Goal: Information Seeking & Learning: Check status

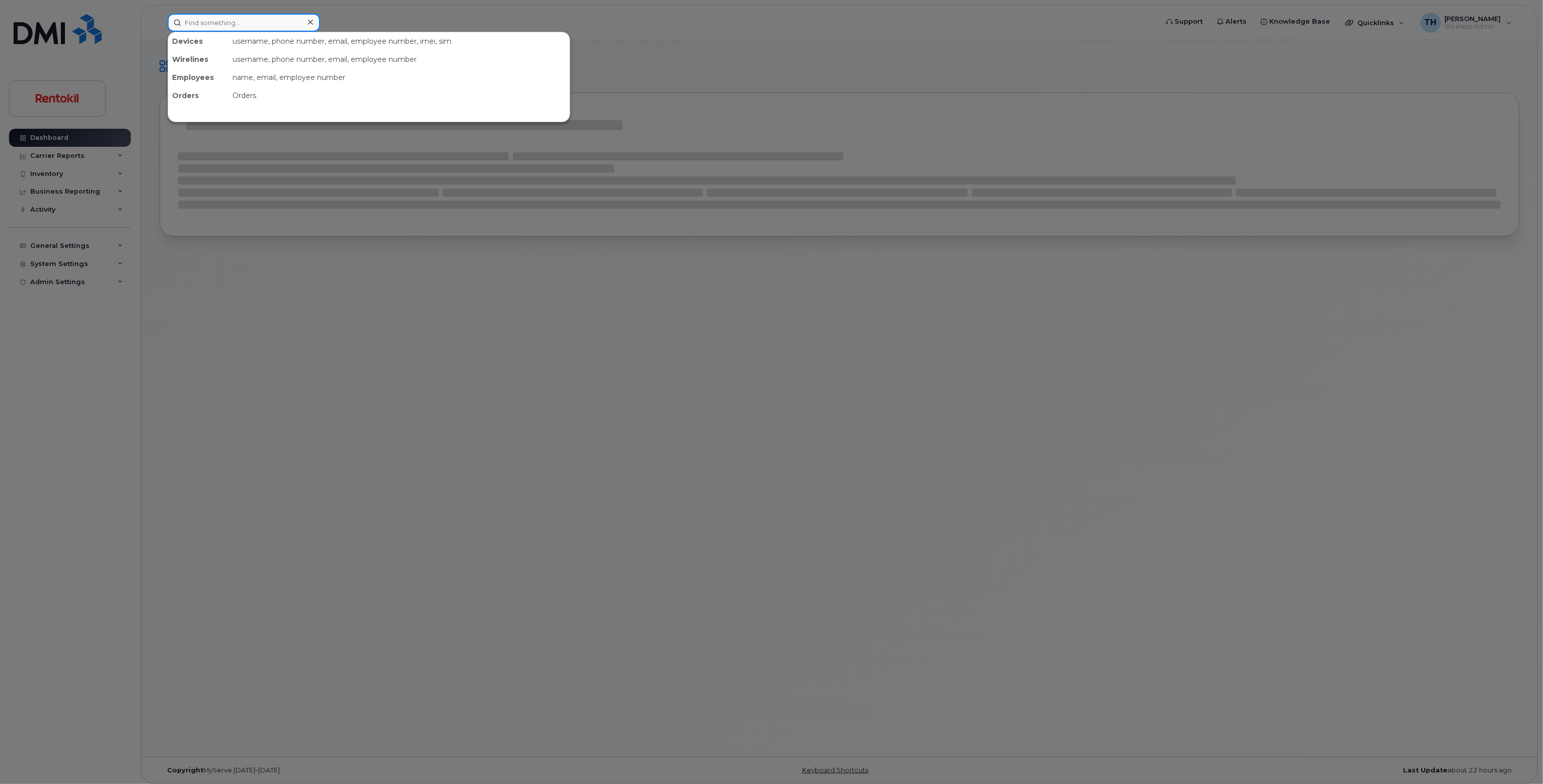
click at [274, 21] on input at bounding box center [244, 22] width 152 height 18
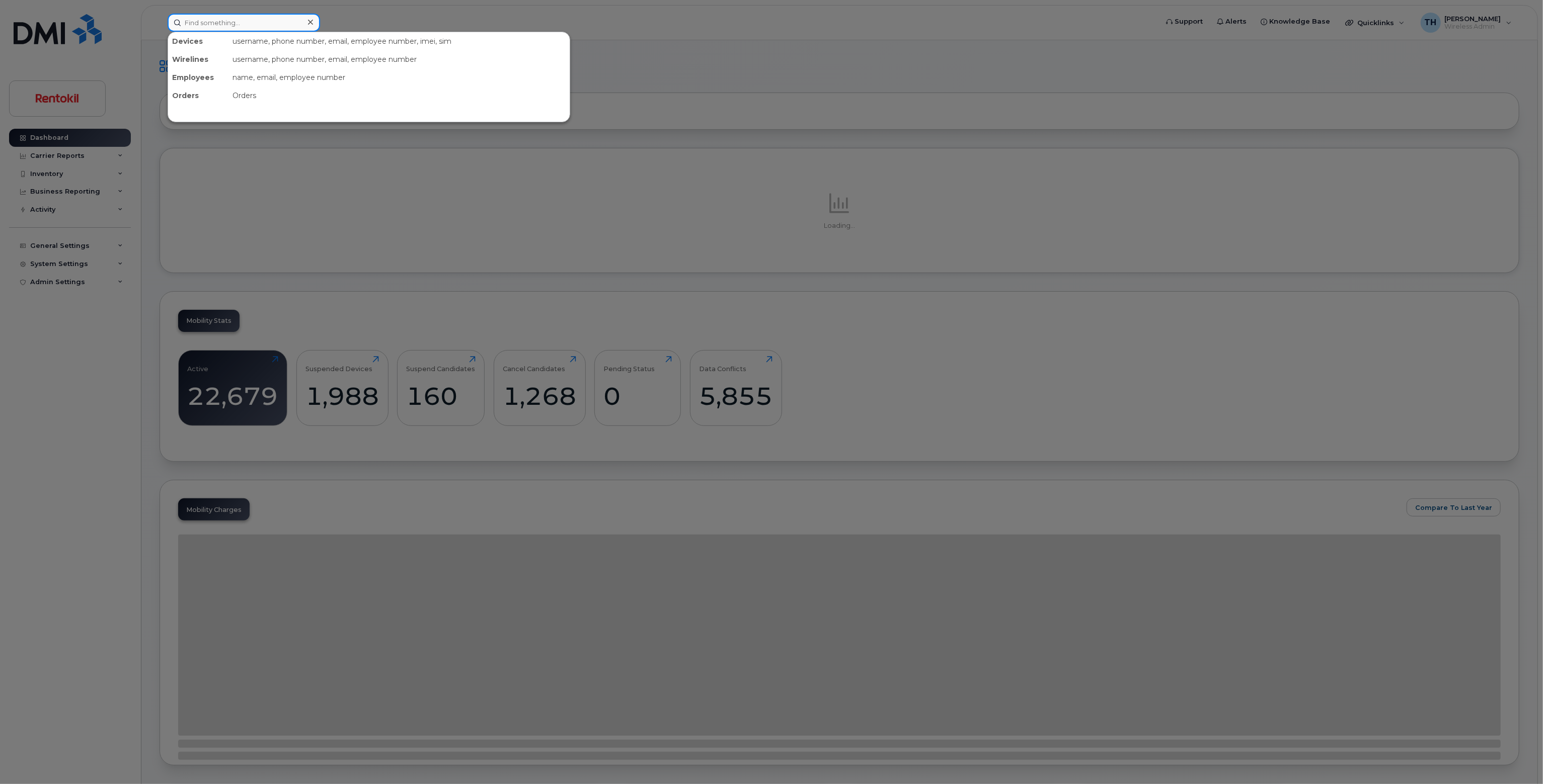
paste input "610-207-1821"
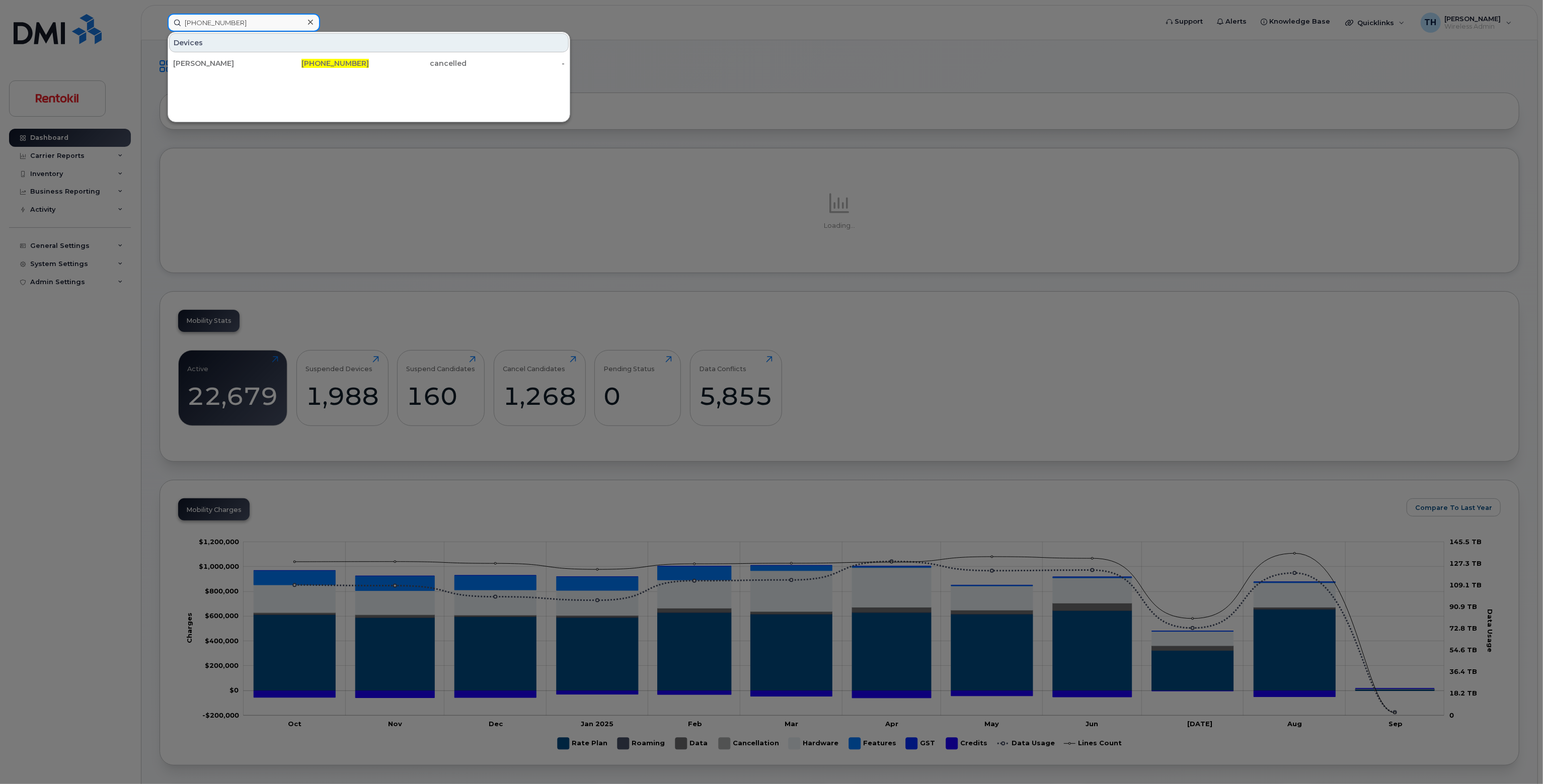
click at [254, 26] on input "610-207-1821" at bounding box center [244, 22] width 152 height 18
type input "610-207-1821"
click at [247, 61] on div "JOHN GAETANI" at bounding box center [221, 64] width 98 height 10
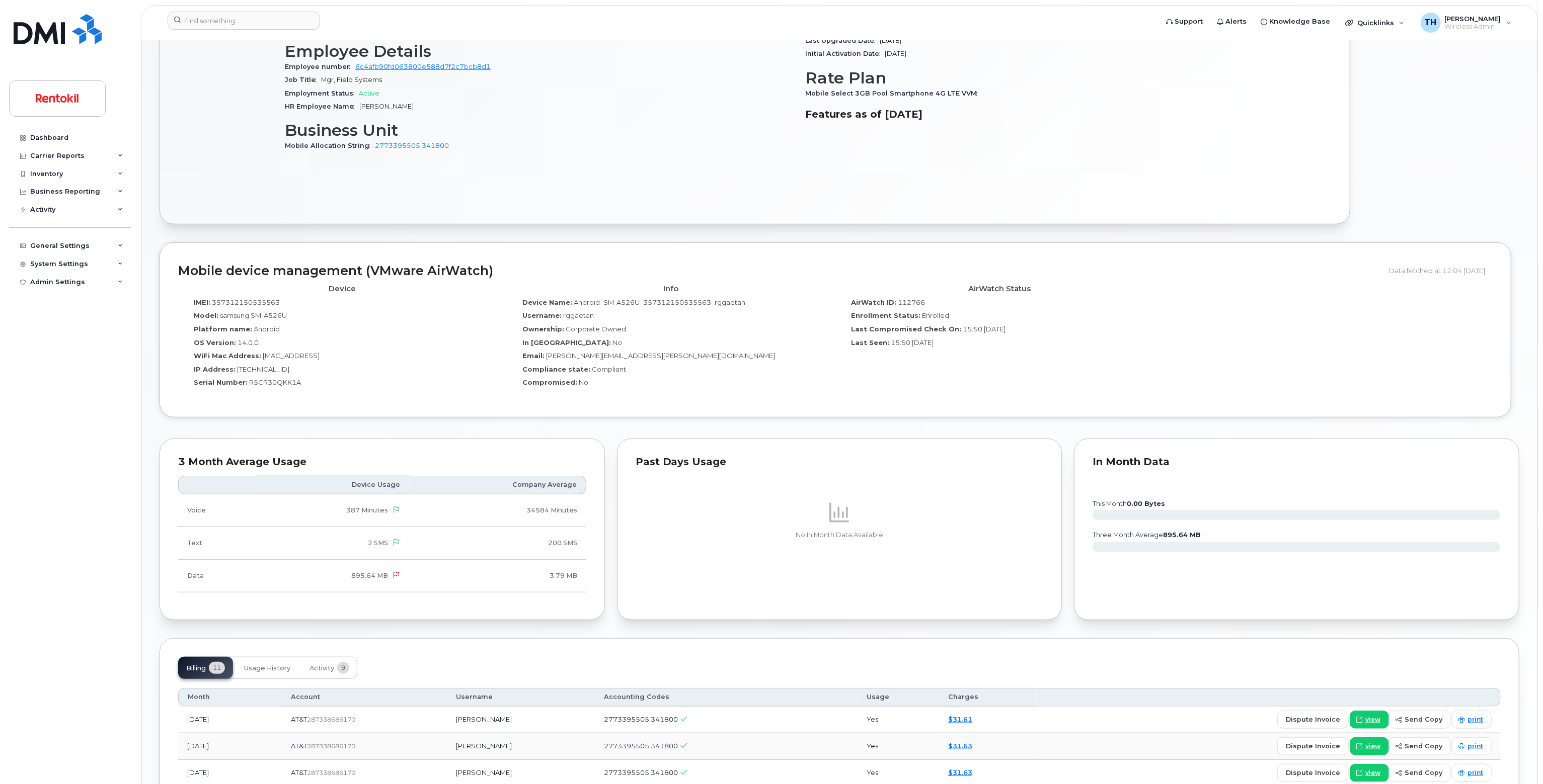
scroll to position [503, 0]
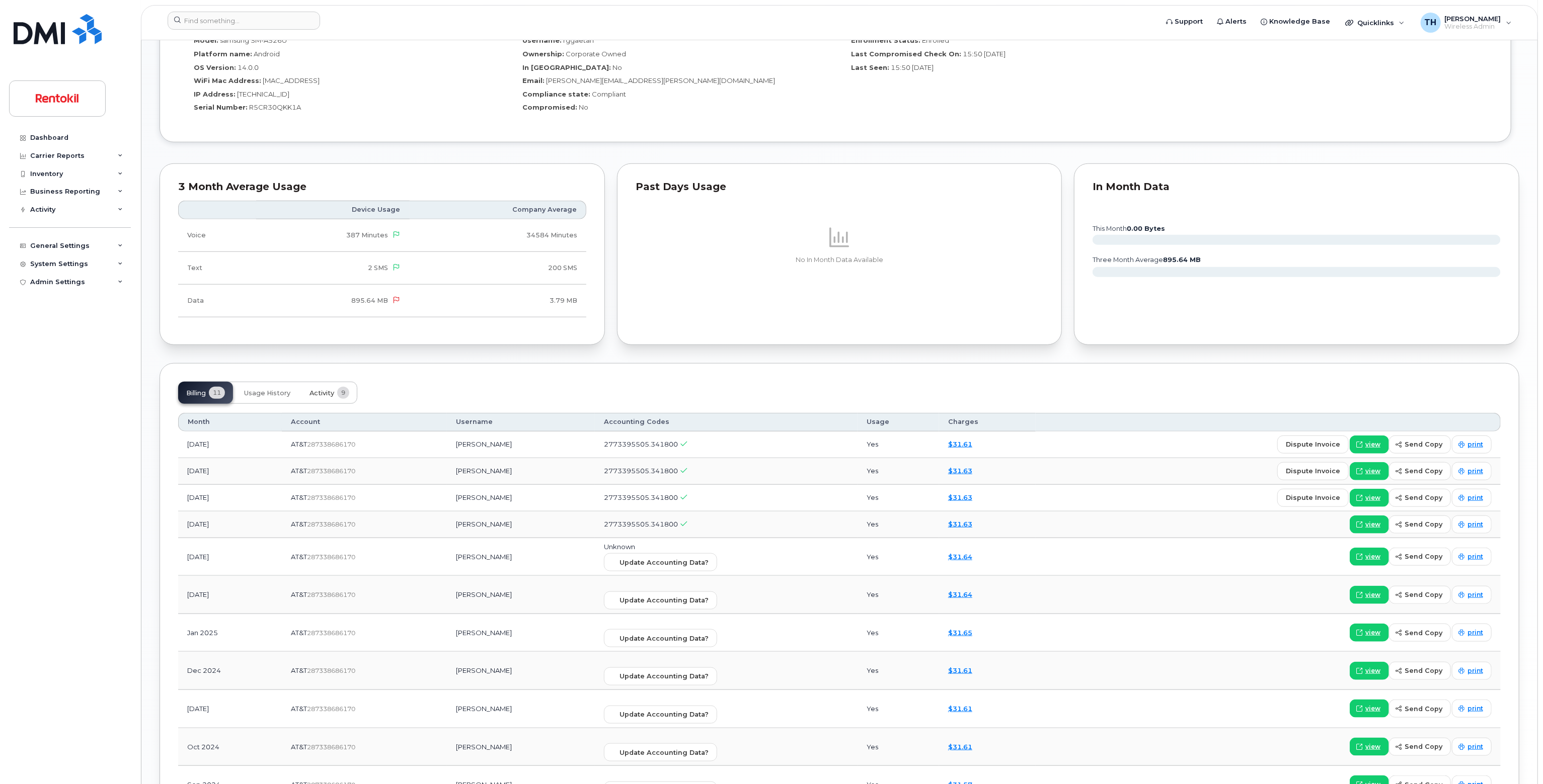
click at [338, 393] on span "9" at bounding box center [343, 393] width 12 height 12
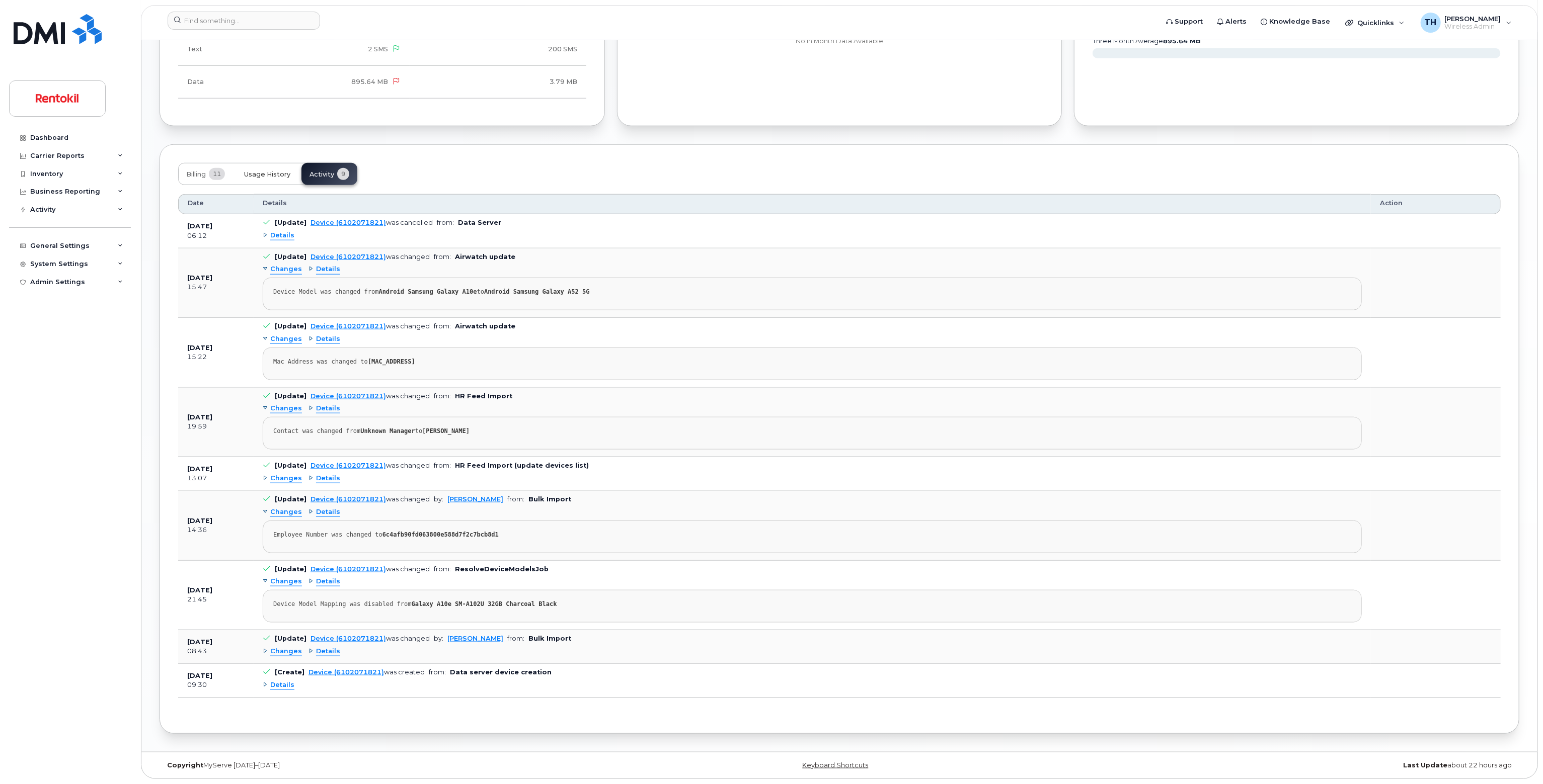
click at [276, 181] on button "Usage History" at bounding box center [266, 174] width 62 height 22
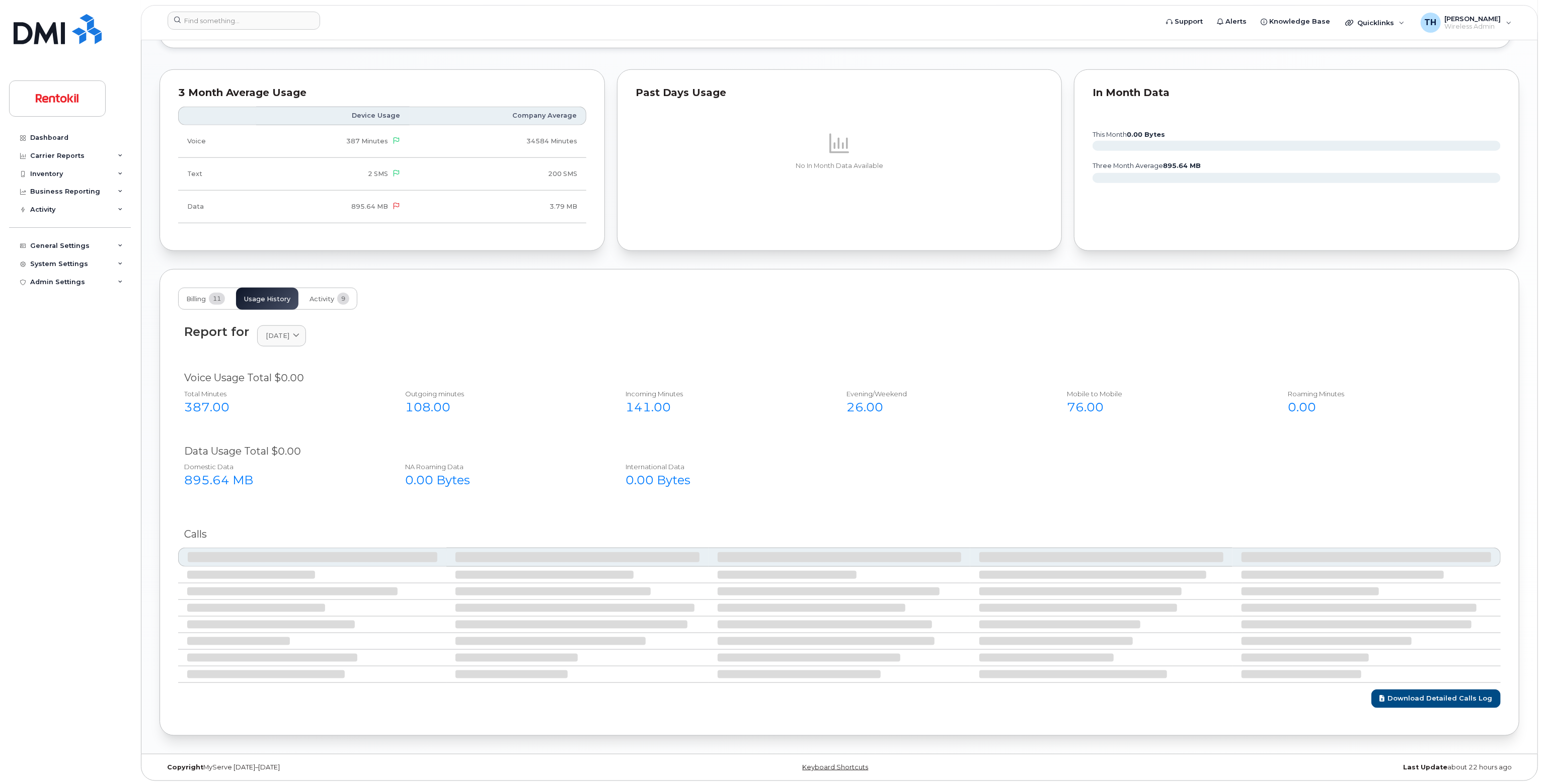
scroll to position [973, 0]
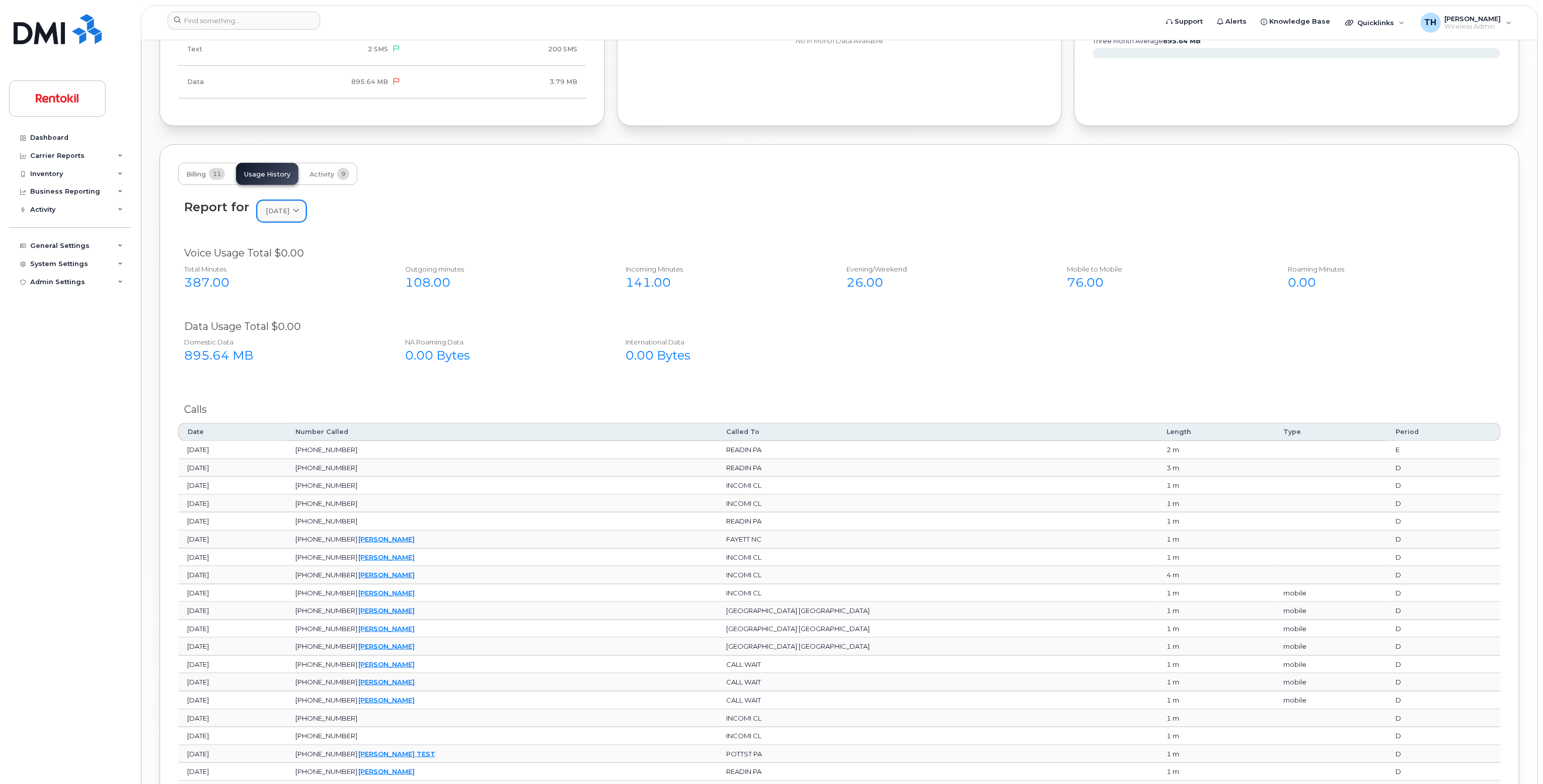
click at [302, 218] on link "August 2025" at bounding box center [281, 211] width 49 height 21
click at [299, 307] on div "May" at bounding box center [306, 313] width 91 height 16
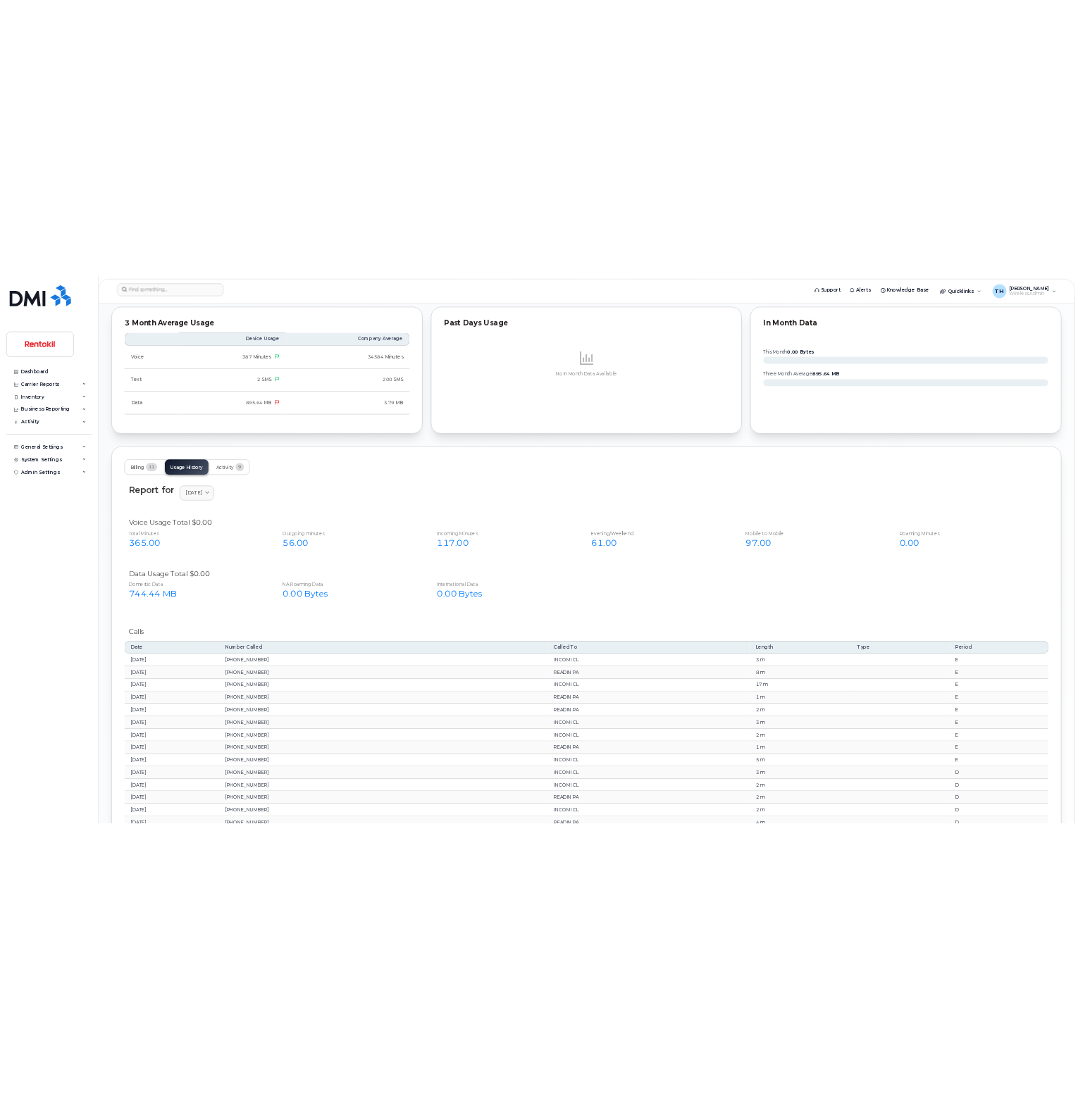
scroll to position [1299, 0]
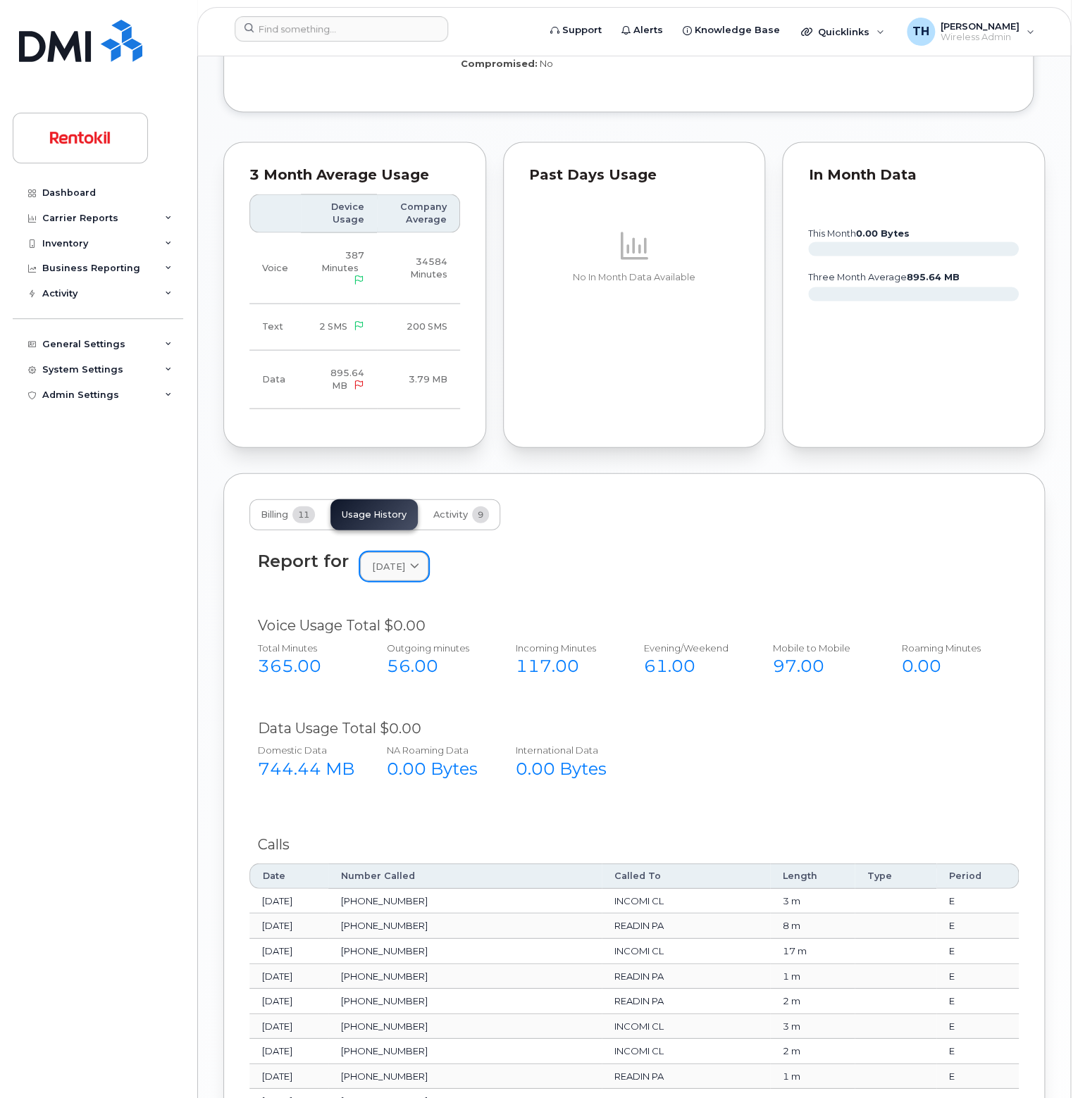
click at [401, 559] on span "May 2025" at bounding box center [388, 565] width 33 height 13
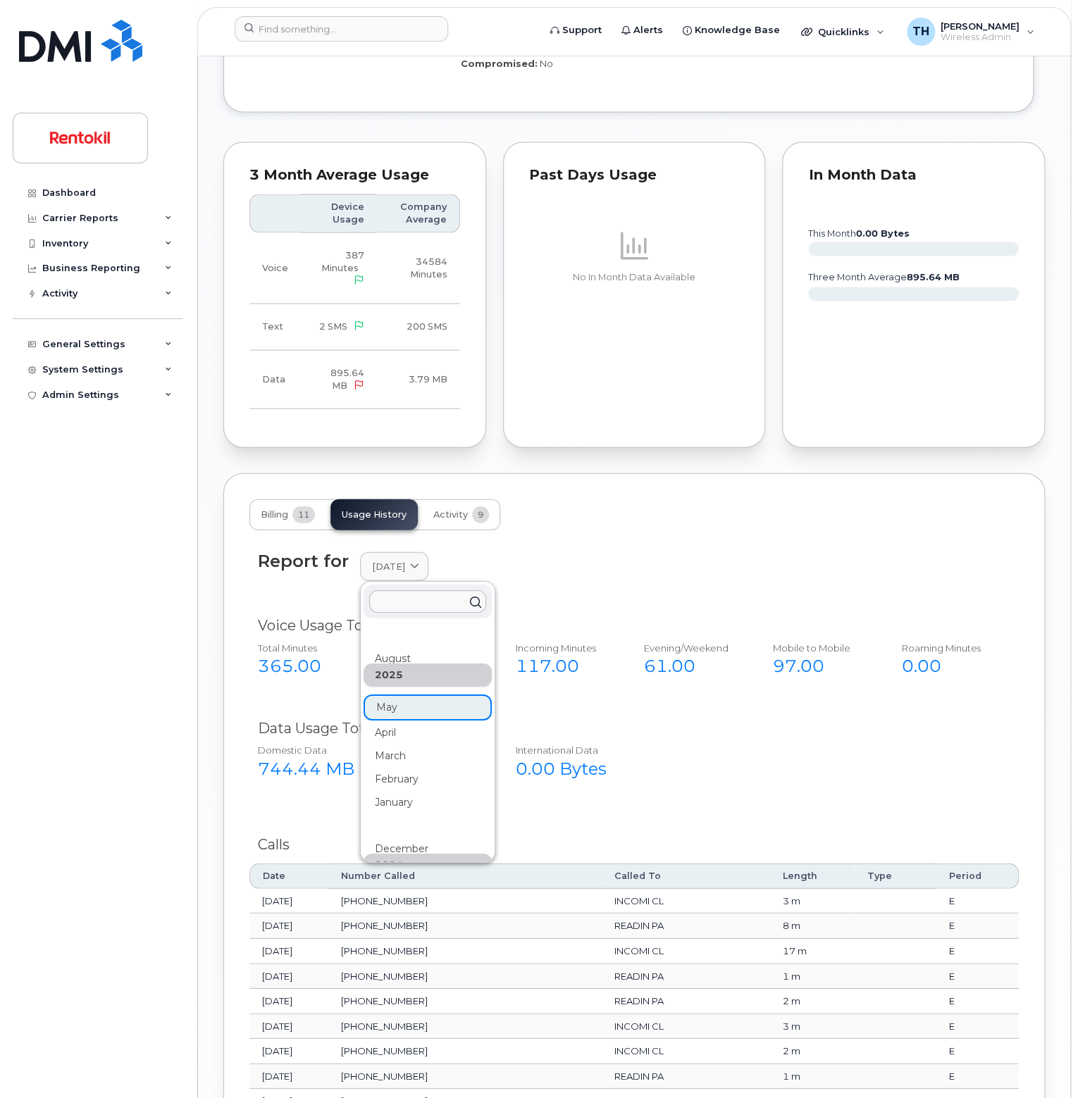
click at [672, 543] on div "Report for May 2025 2025 August June May April March February January 2024 Dece…" at bounding box center [633, 575] width 769 height 64
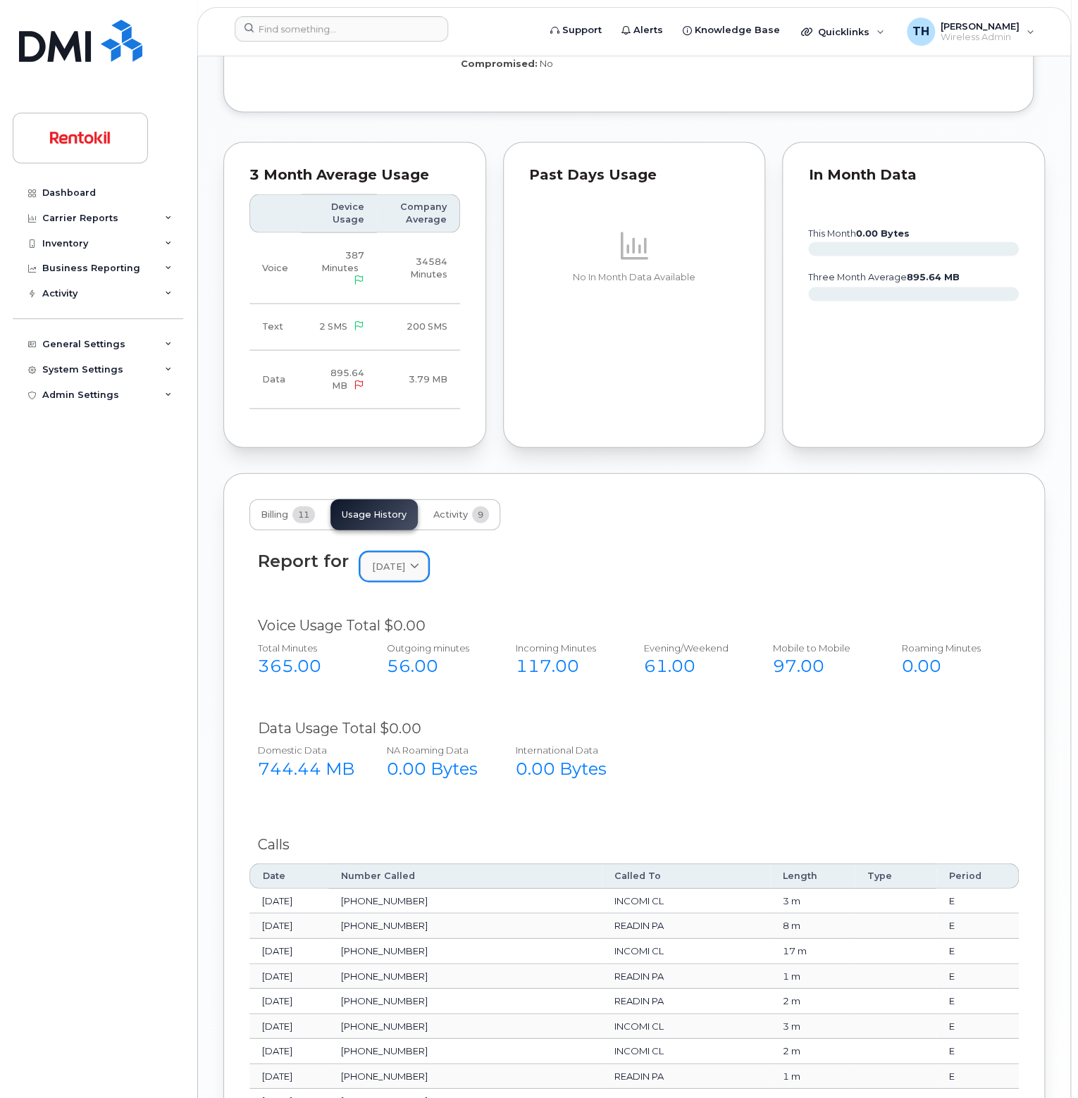
click at [407, 552] on link "May 2025" at bounding box center [394, 566] width 68 height 29
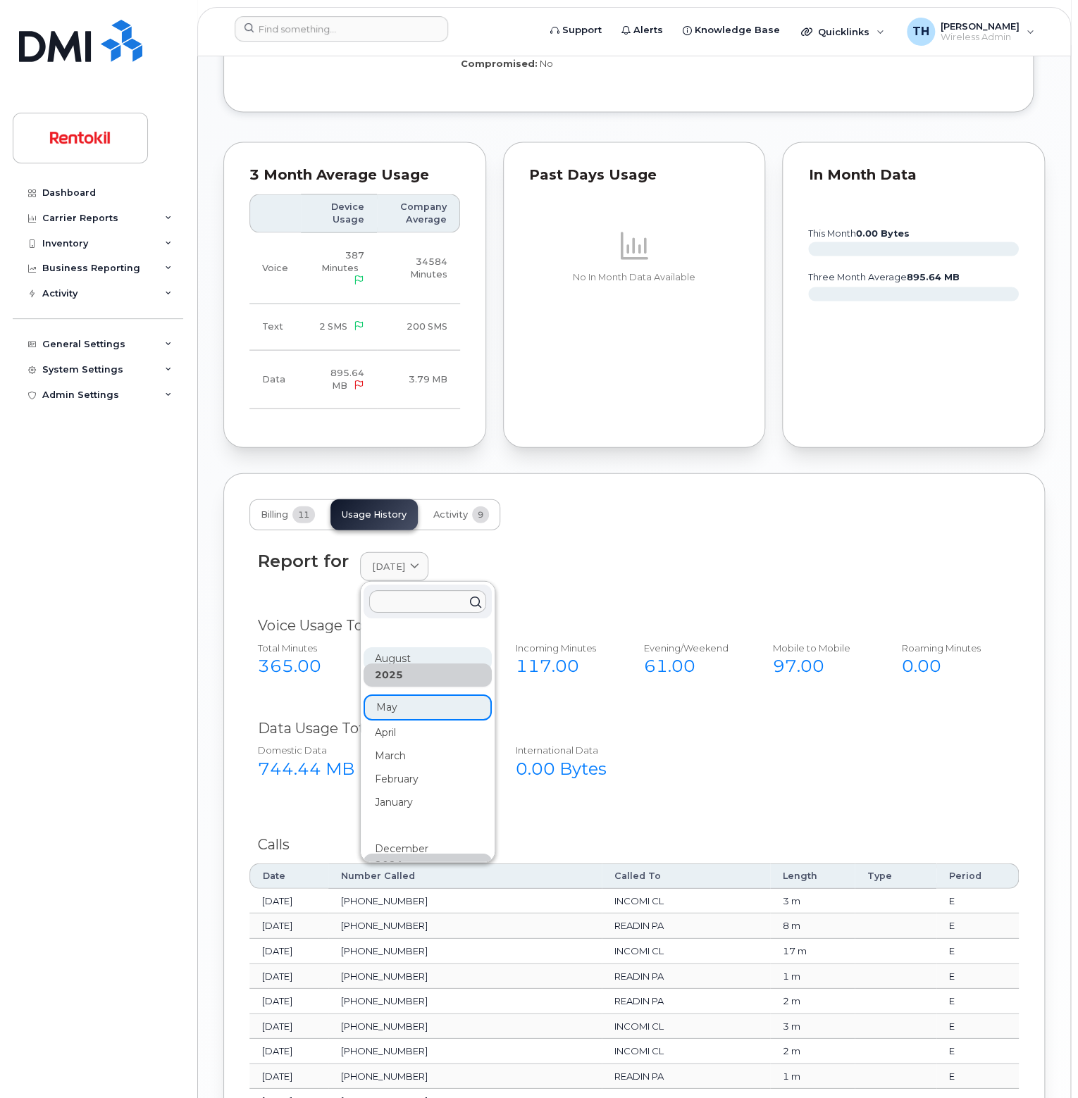
click at [403, 647] on div "August" at bounding box center [428, 658] width 128 height 23
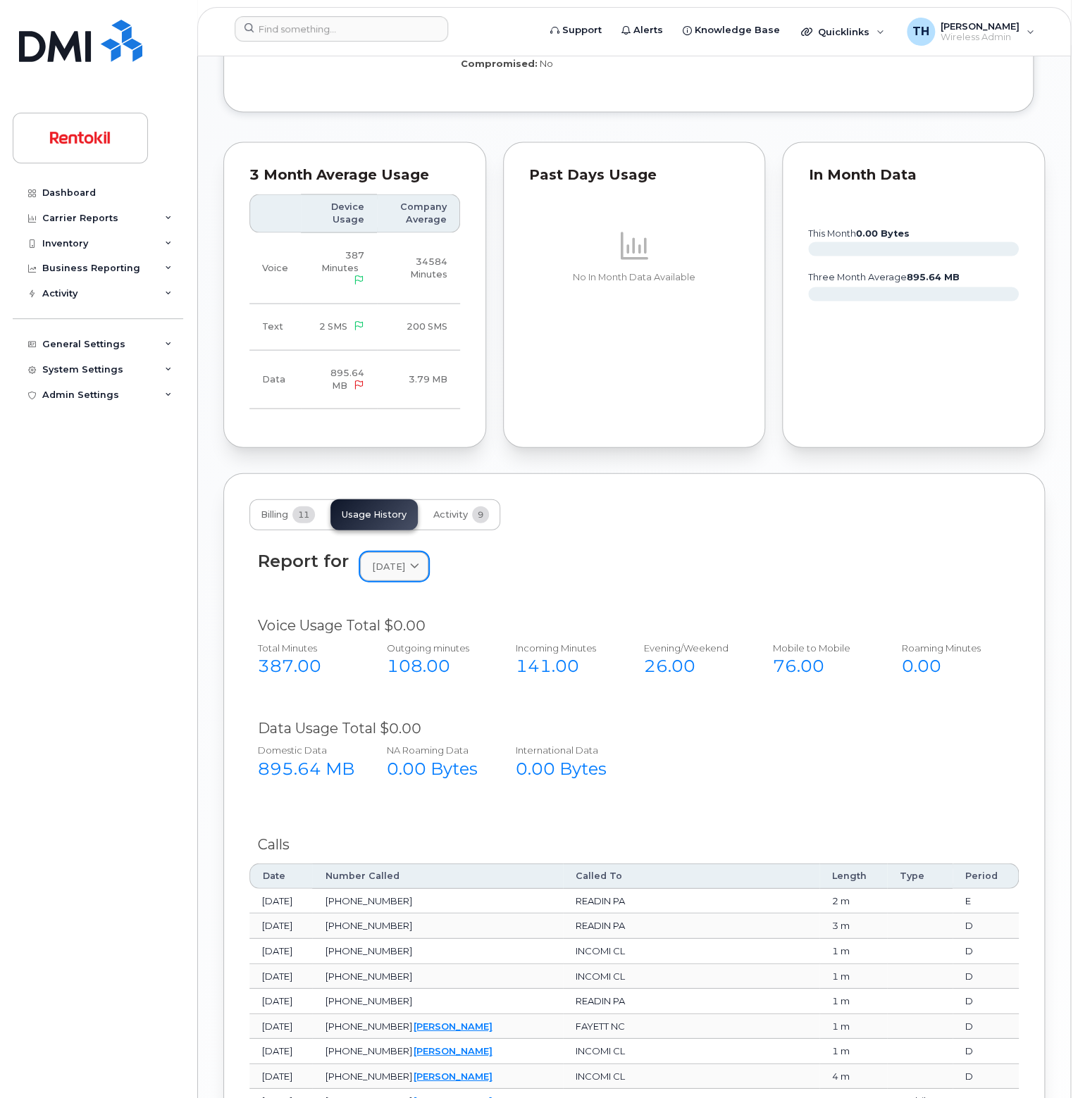
click at [405, 559] on span "August 2025" at bounding box center [388, 565] width 33 height 13
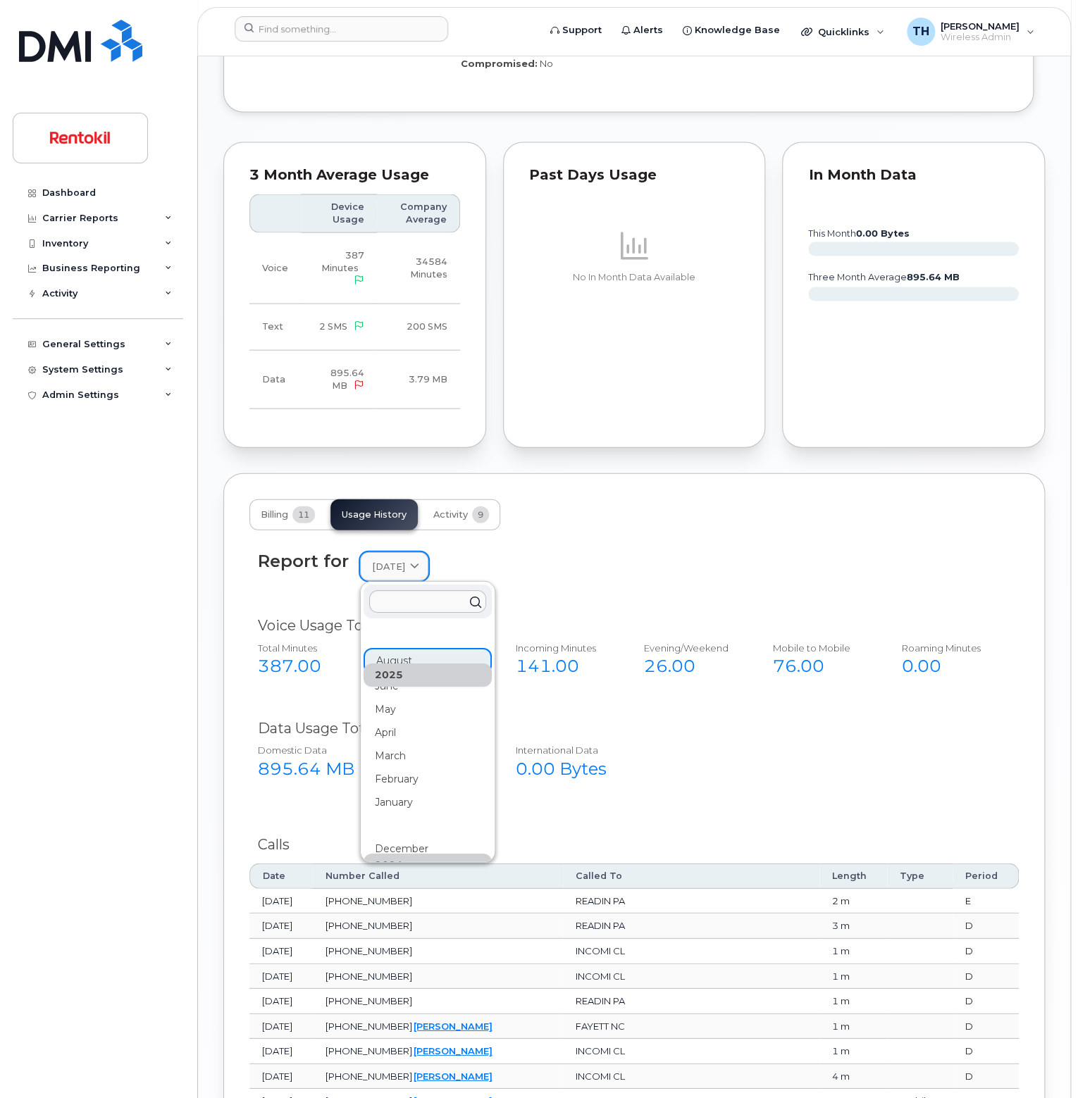
click at [405, 559] on span "August 2025" at bounding box center [388, 565] width 33 height 13
click at [535, 543] on div "Report for August 2025 2025 August June May April March February January 2024 D…" at bounding box center [633, 575] width 769 height 64
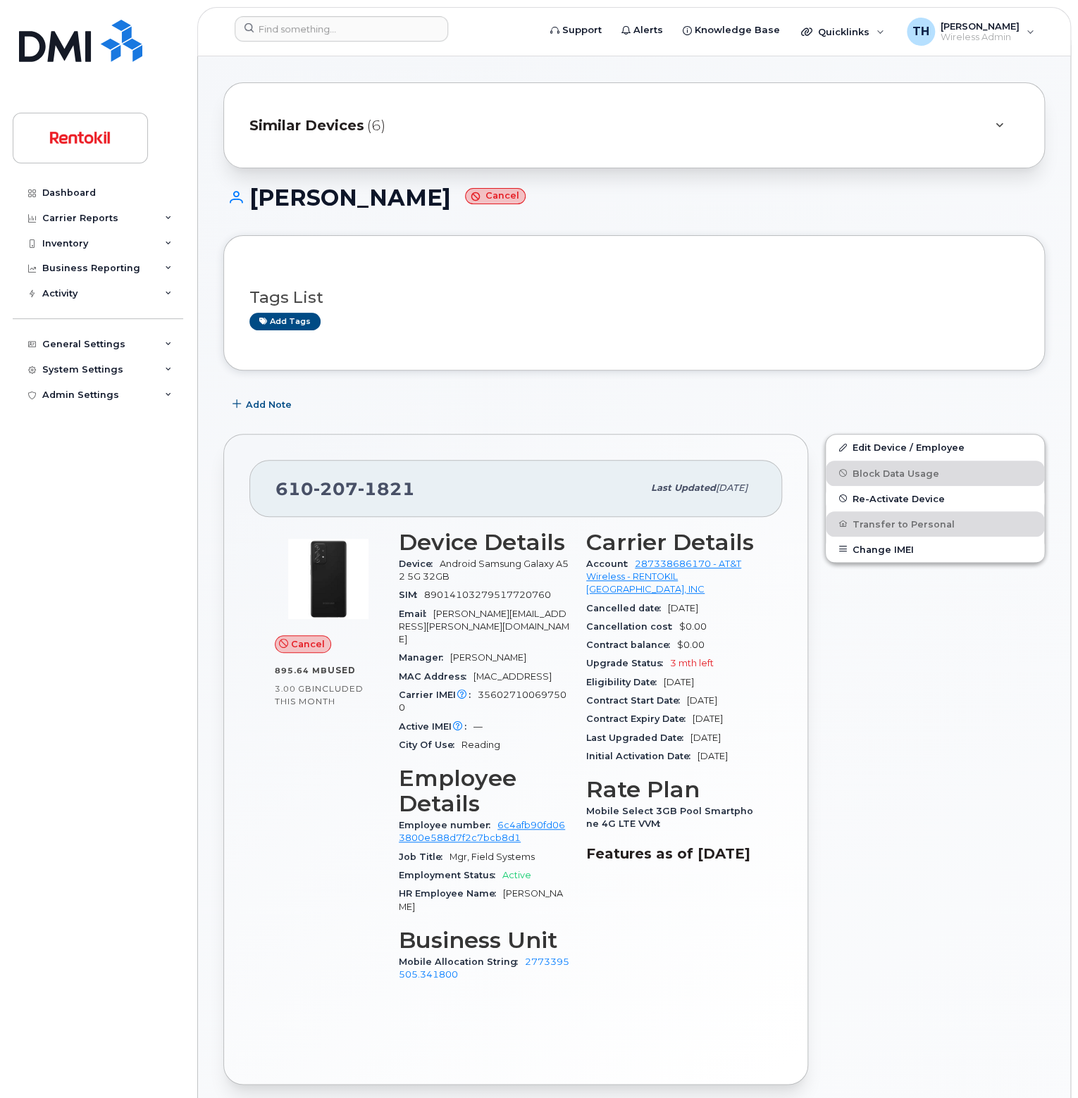
scroll to position [0, 0]
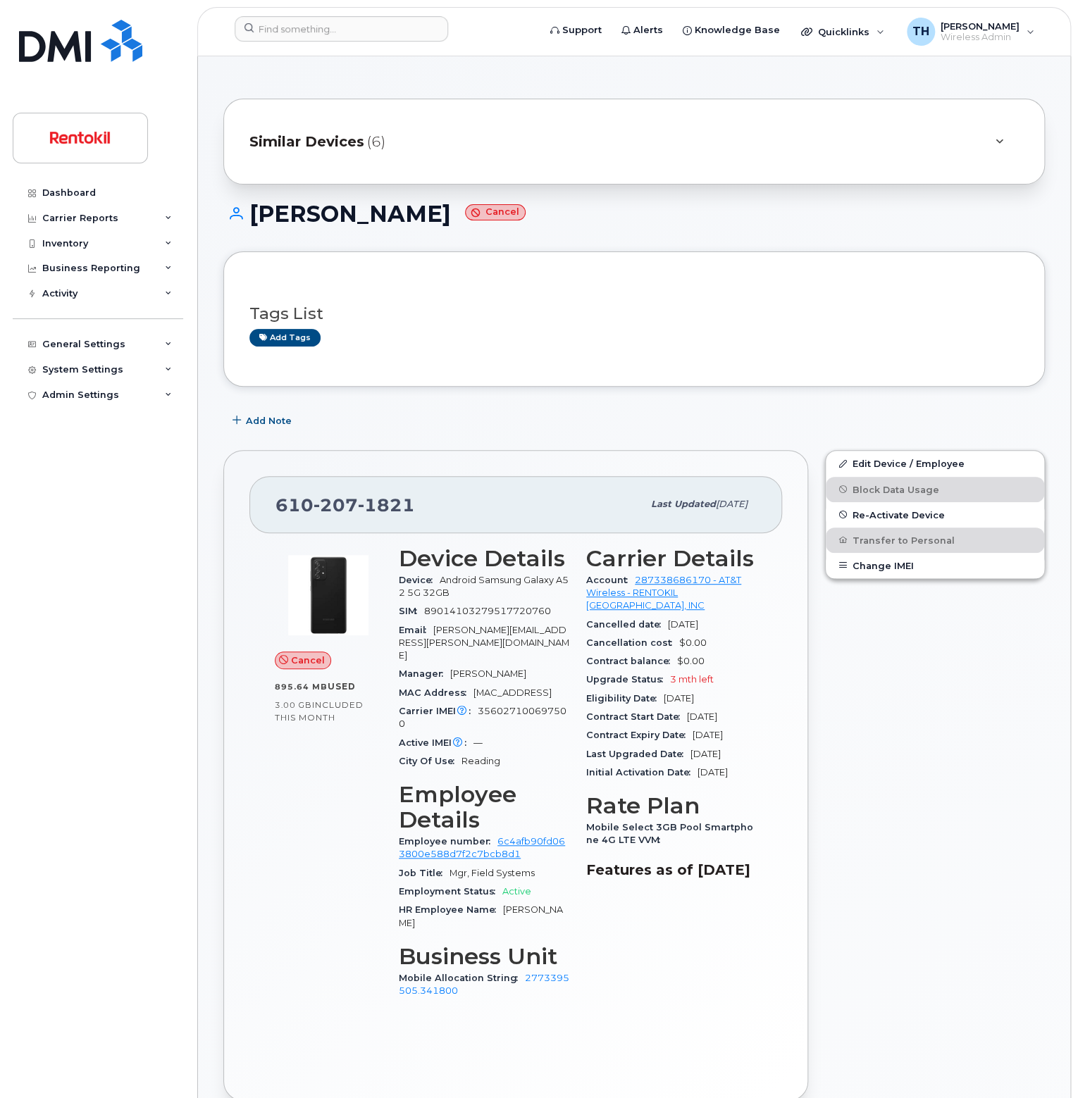
click at [493, 211] on small "Cancel" at bounding box center [495, 212] width 61 height 16
click at [373, 157] on div "Similar Devices (6)" at bounding box center [614, 142] width 730 height 34
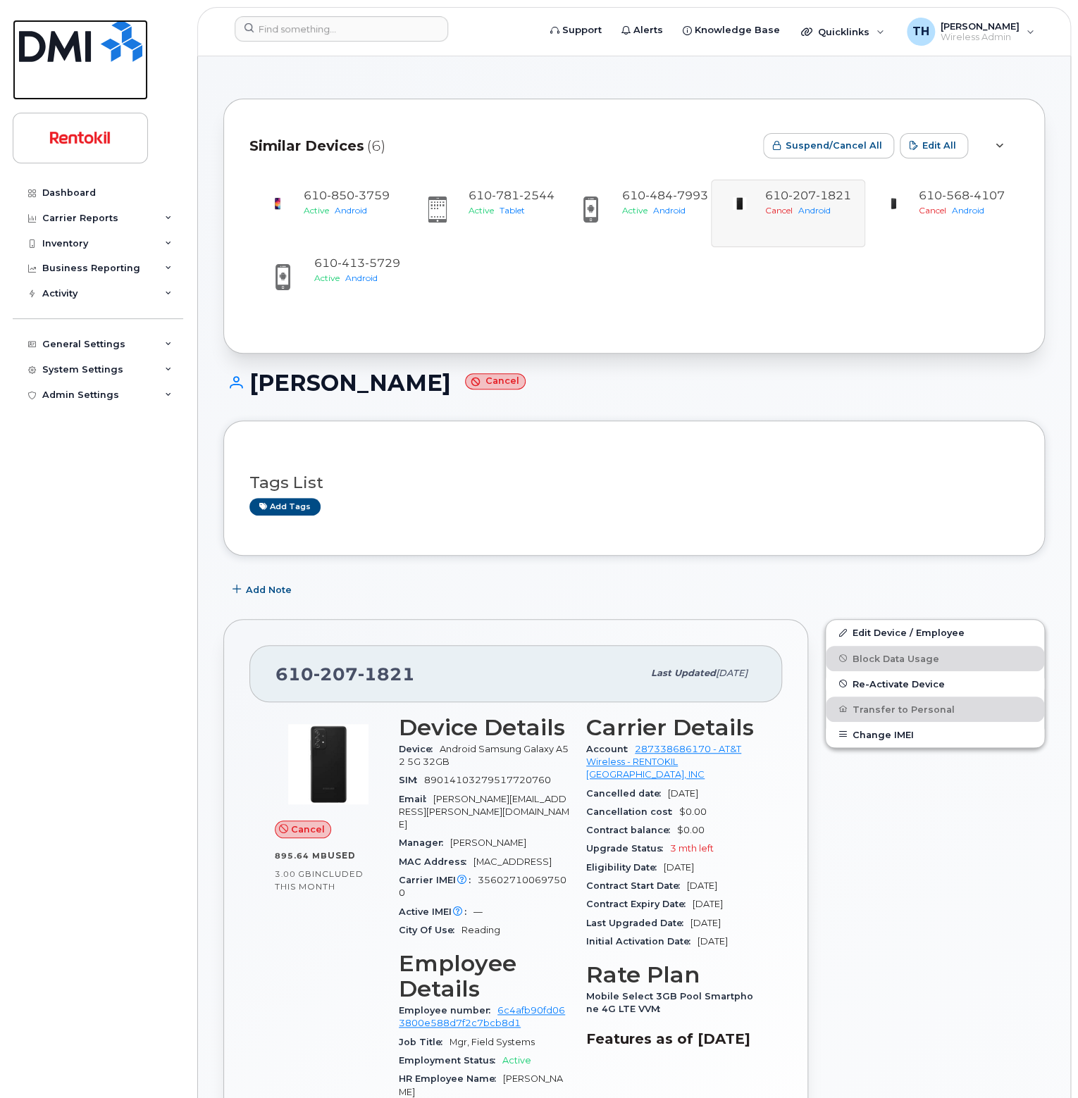
drag, startPoint x: 130, startPoint y: 53, endPoint x: 96, endPoint y: 1, distance: 61.6
click at [129, 53] on img at bounding box center [80, 41] width 123 height 42
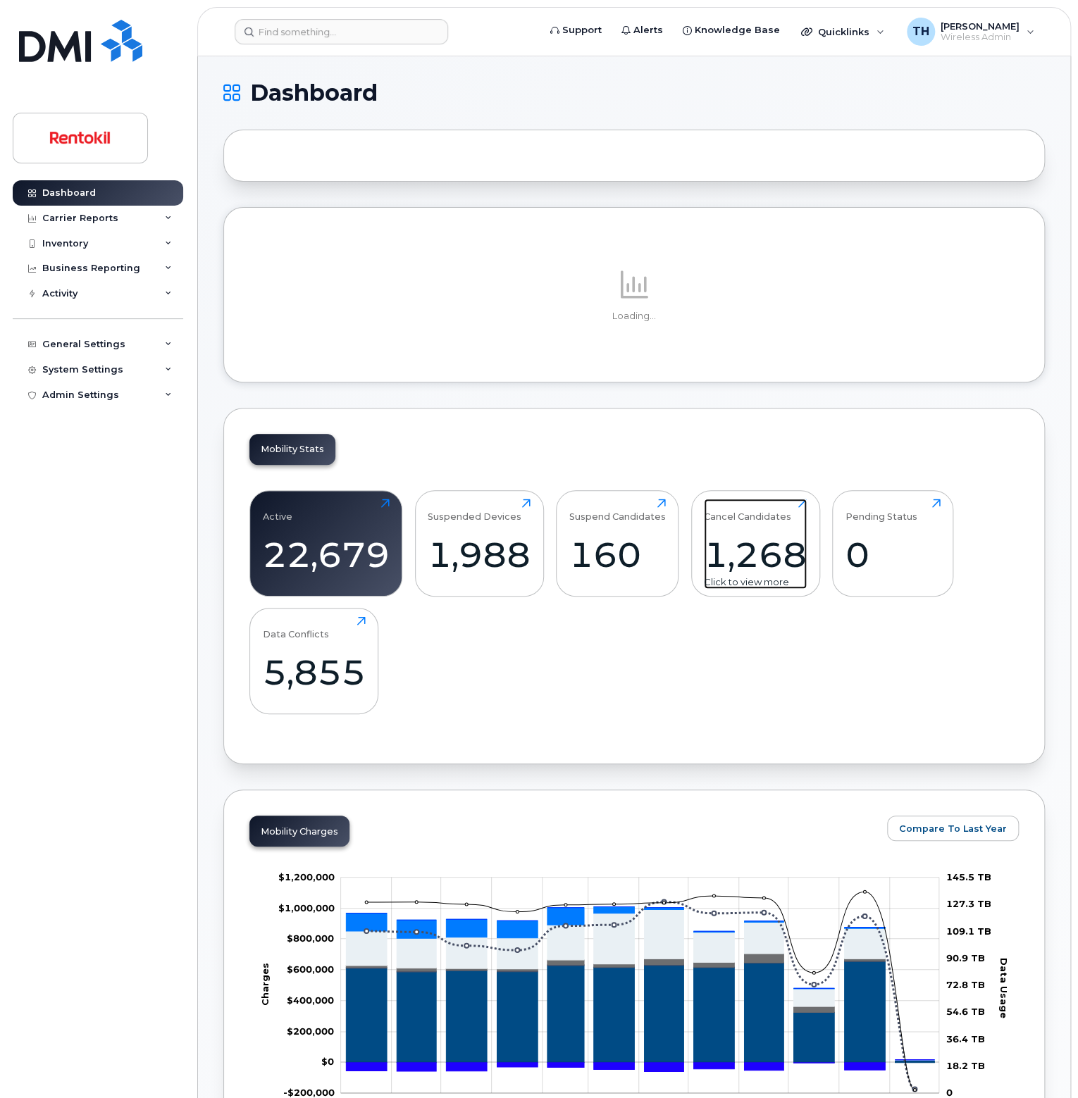
click at [768, 552] on div "1,268" at bounding box center [755, 555] width 103 height 42
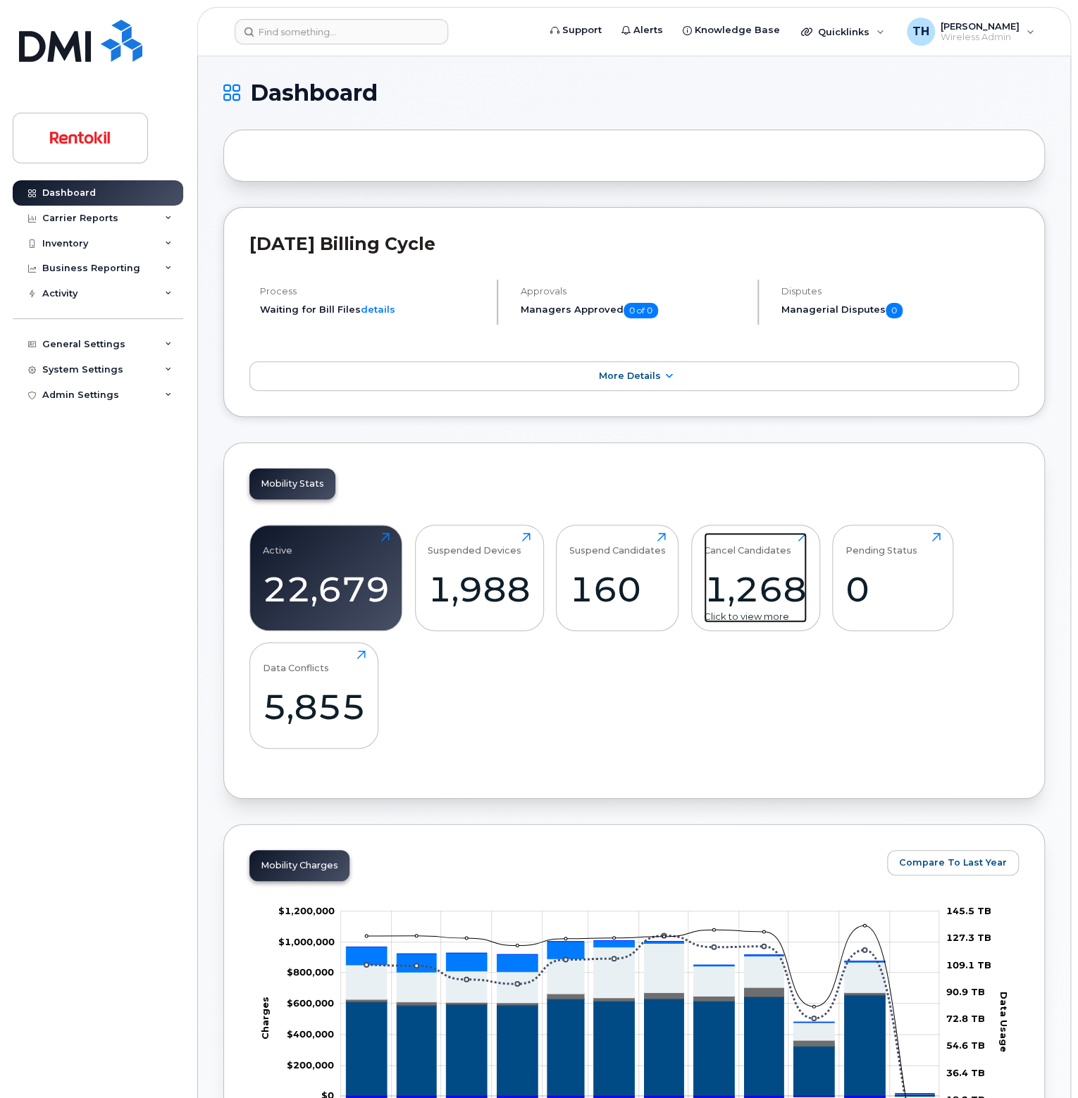
click at [764, 614] on div "Click to view more" at bounding box center [755, 616] width 103 height 13
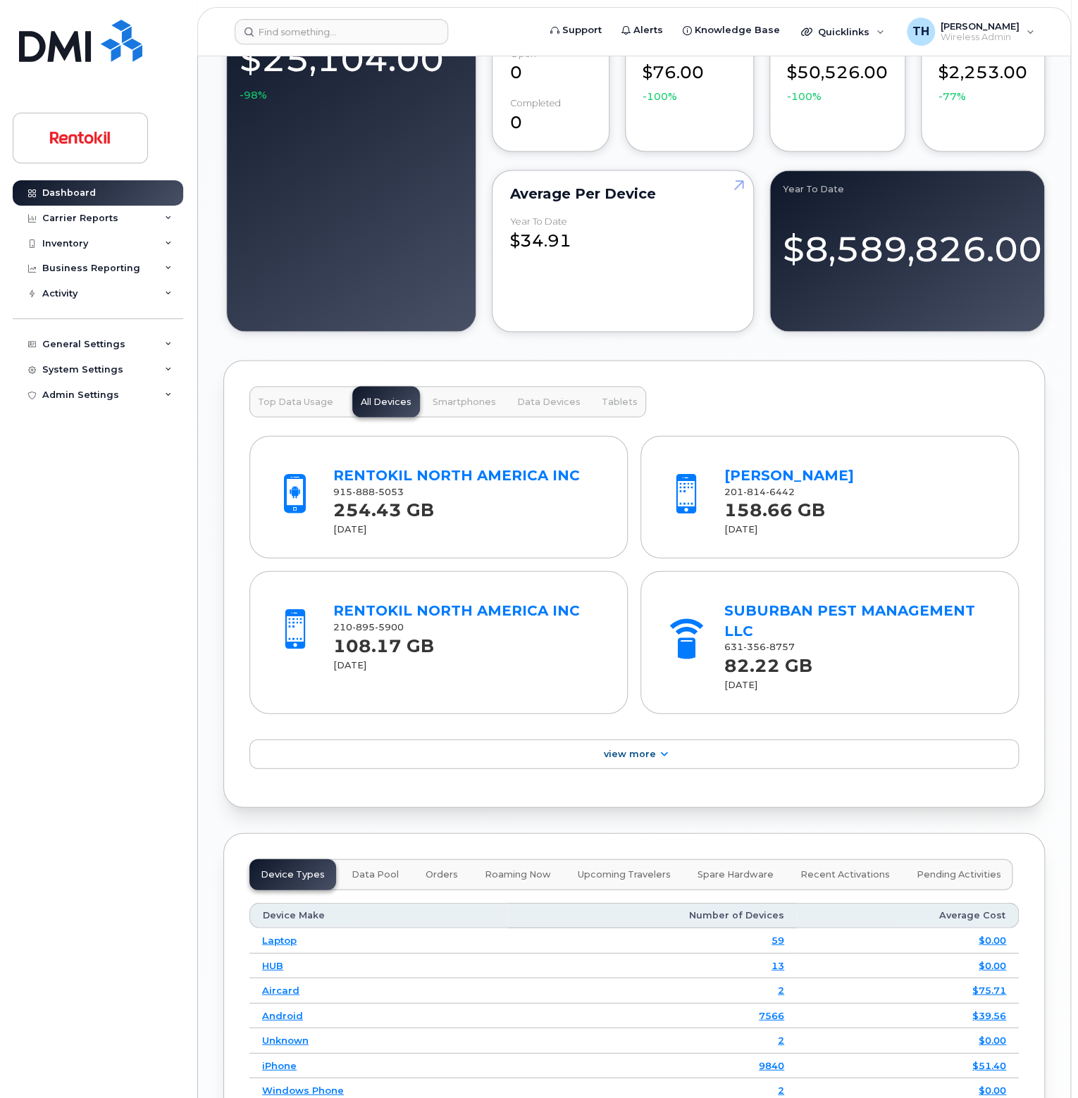
scroll to position [1339, 0]
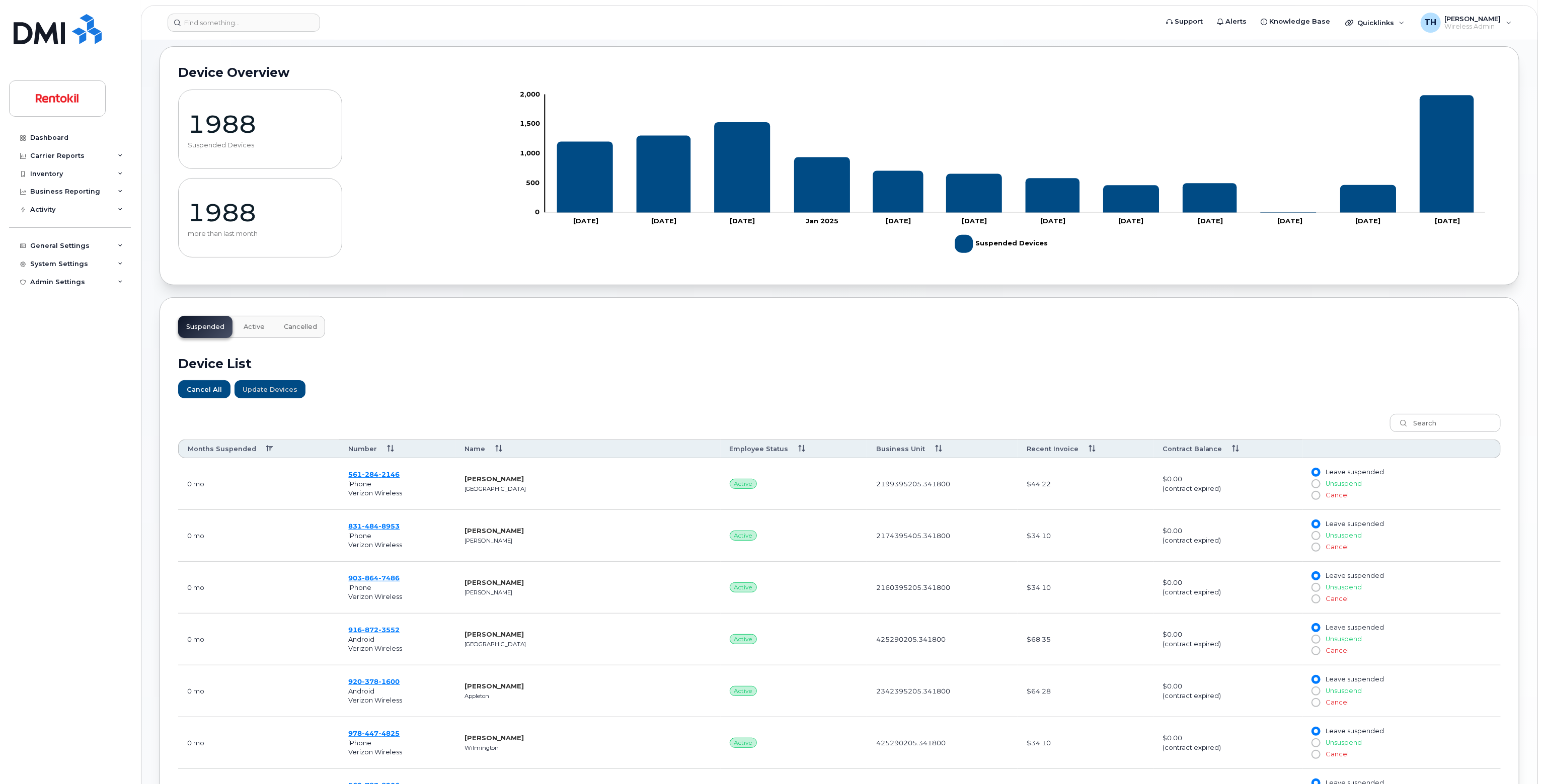
scroll to position [251, 0]
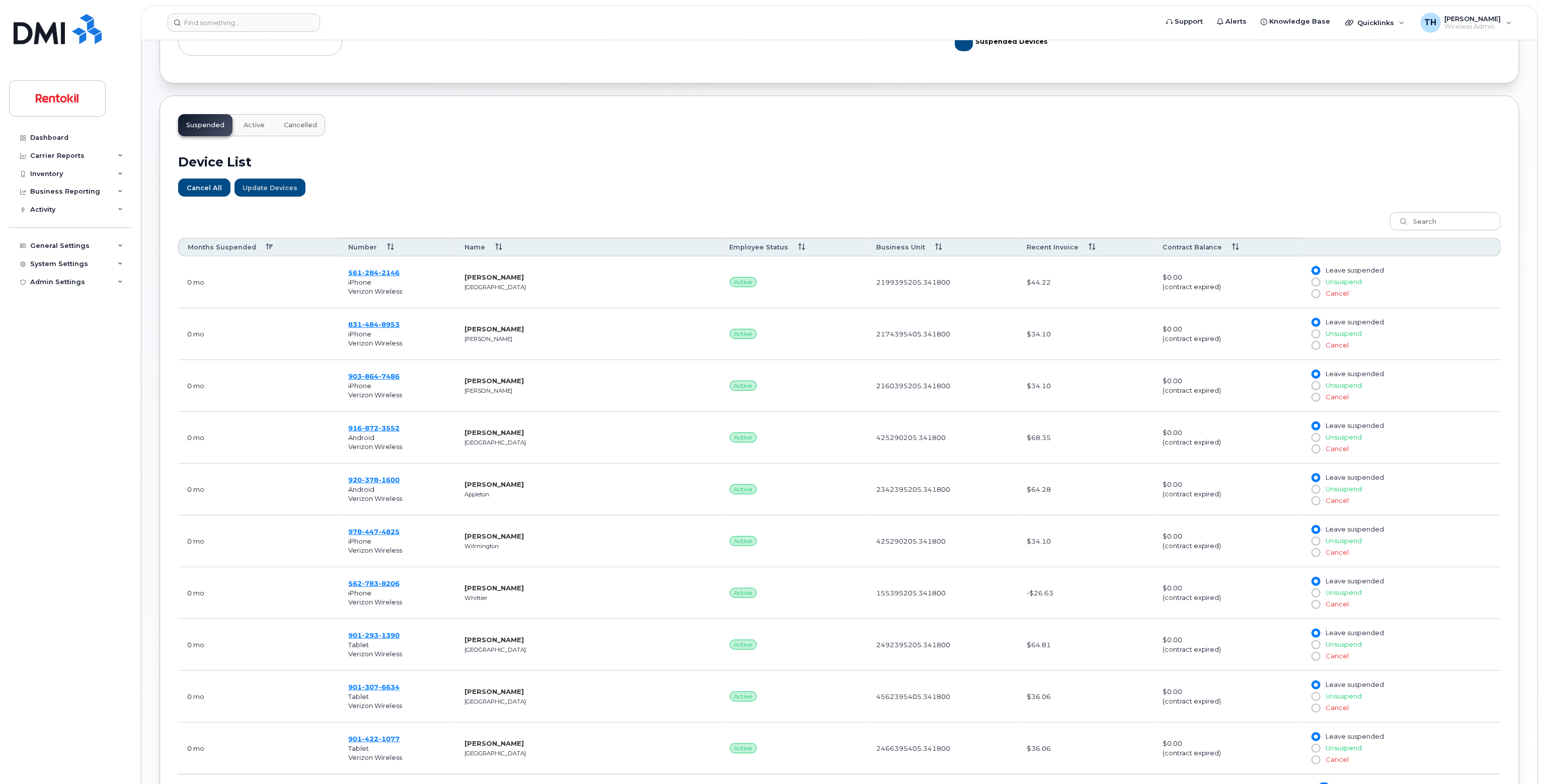
click at [267, 245] on th "Months Suspended" at bounding box center [258, 247] width 161 height 19
click at [66, 26] on img at bounding box center [57, 29] width 88 height 30
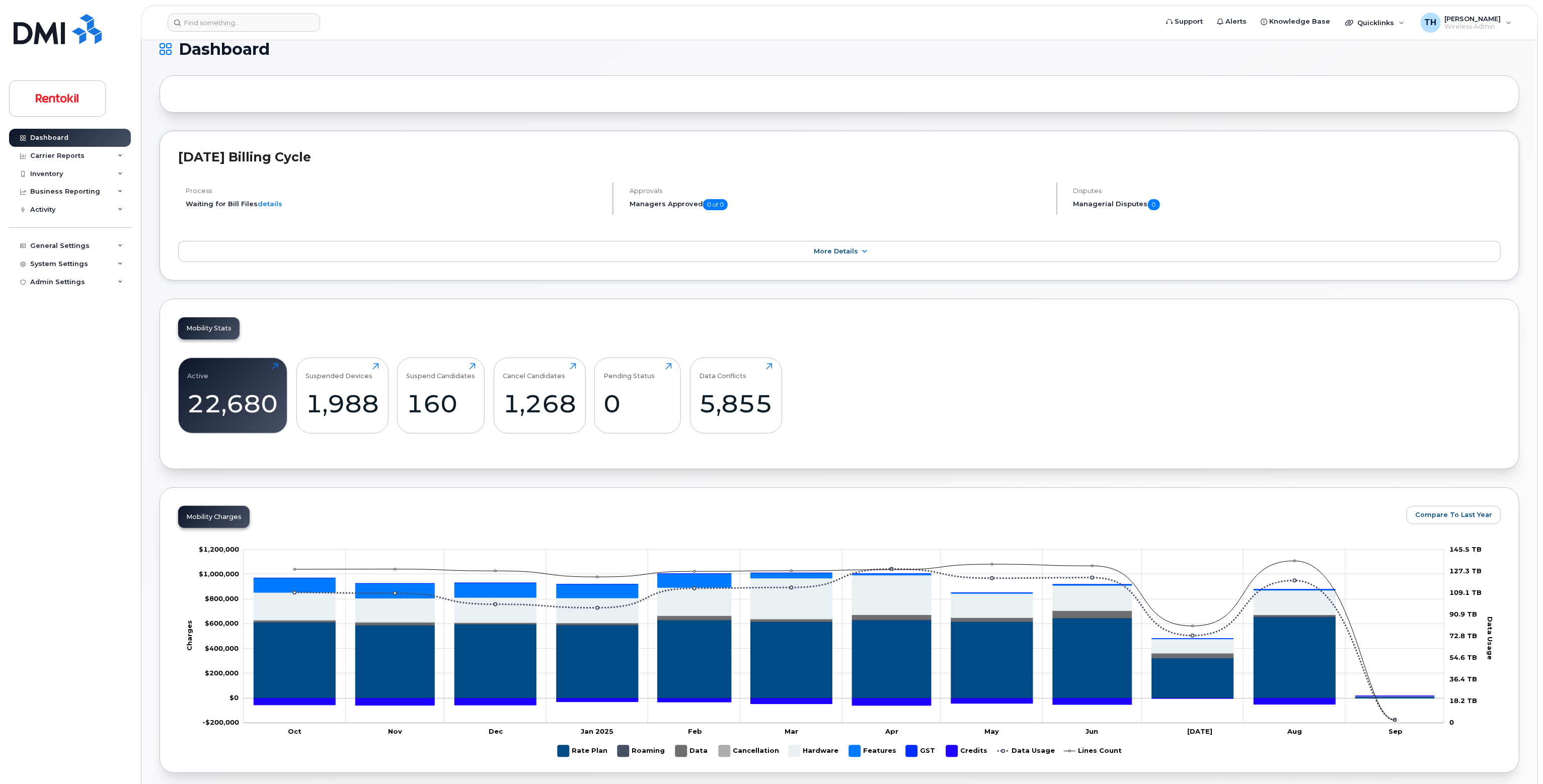
scroll to position [201, 0]
